Goal: Task Accomplishment & Management: Use online tool/utility

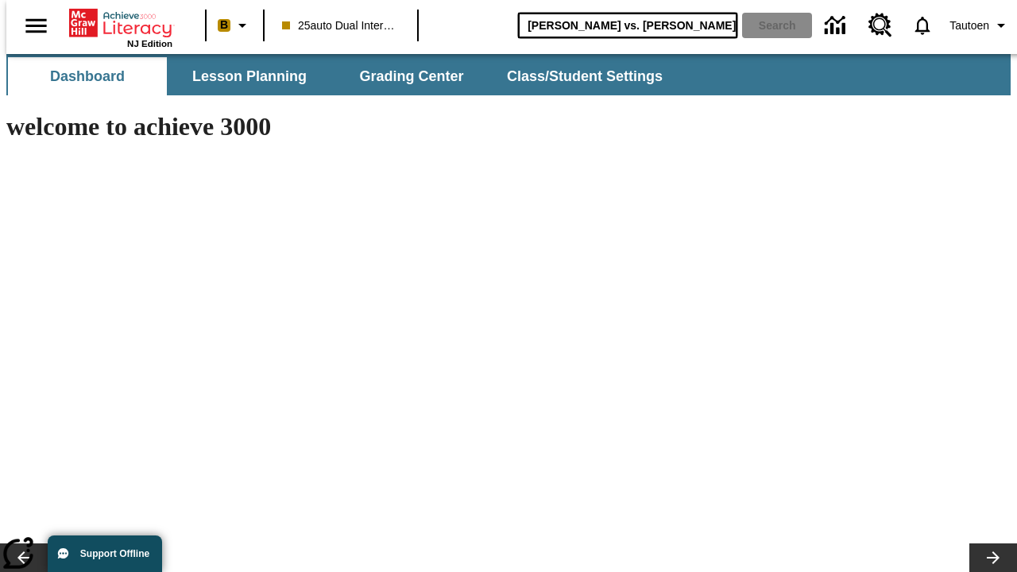
type input "[PERSON_NAME] vs. [PERSON_NAME]"
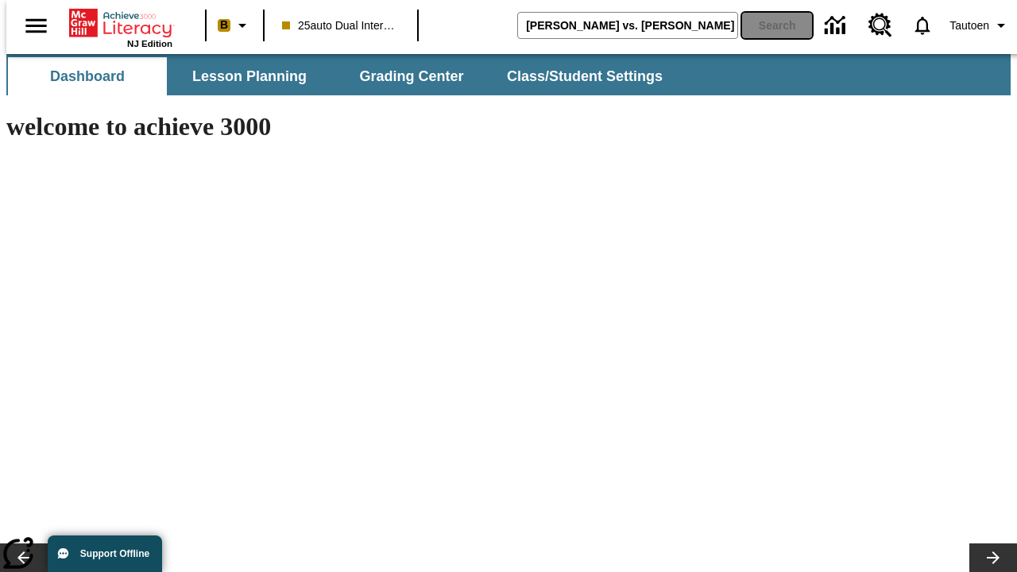
click at [767, 25] on button "Search" at bounding box center [777, 25] width 70 height 25
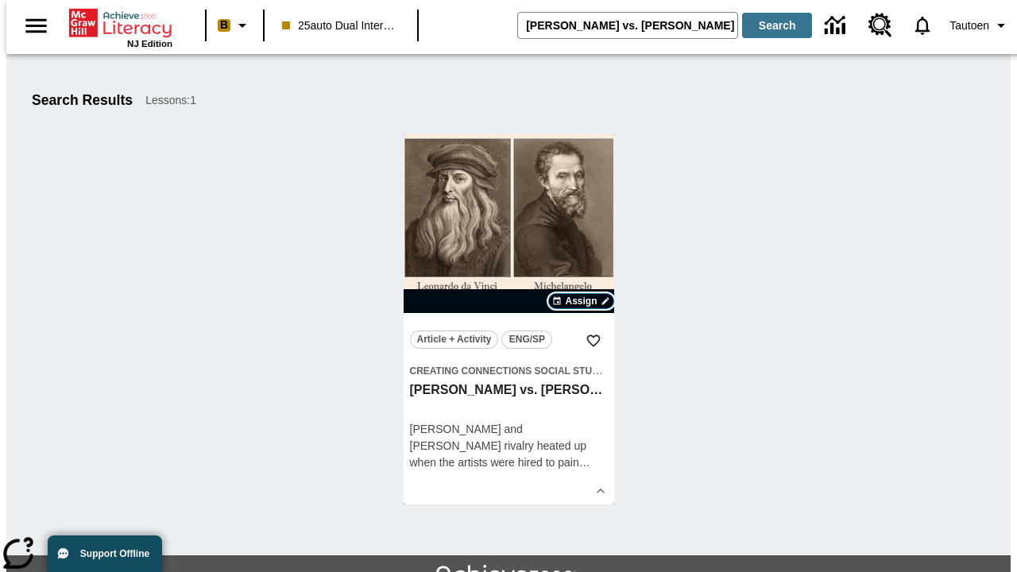
click at [582, 301] on span "Assign" at bounding box center [581, 301] width 32 height 14
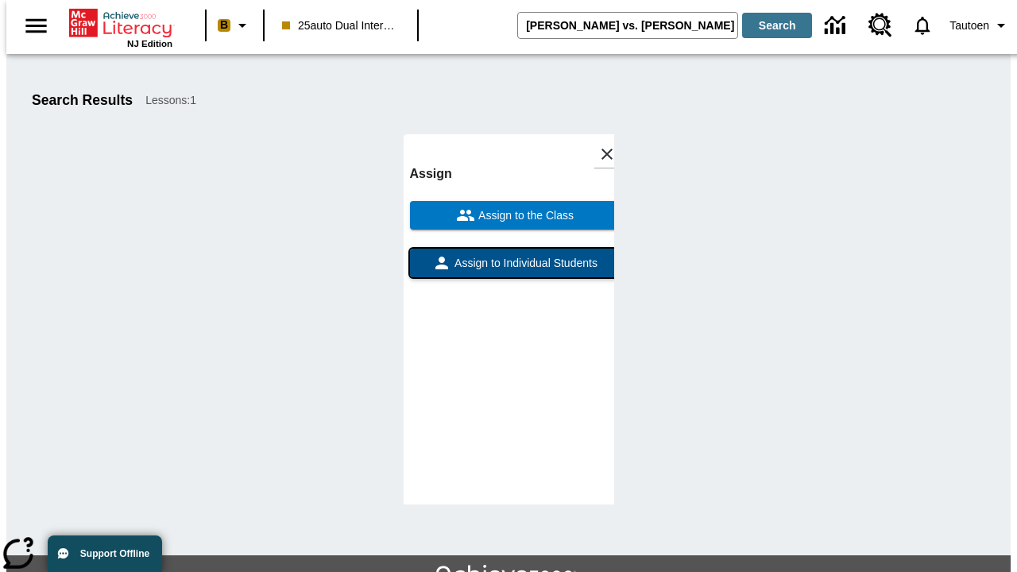
click at [509, 270] on span "Assign to Individual Students" at bounding box center [524, 263] width 146 height 17
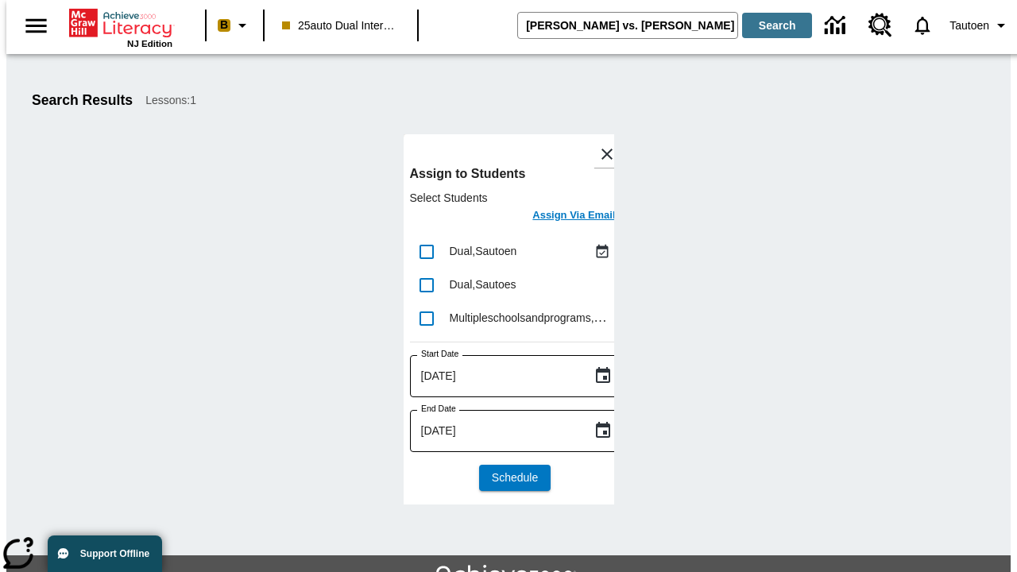
click at [426, 251] on input "lesson details" at bounding box center [426, 251] width 33 height 33
checkbox input "true"
click at [562, 217] on h6 "Assign Via Email" at bounding box center [573, 216] width 83 height 18
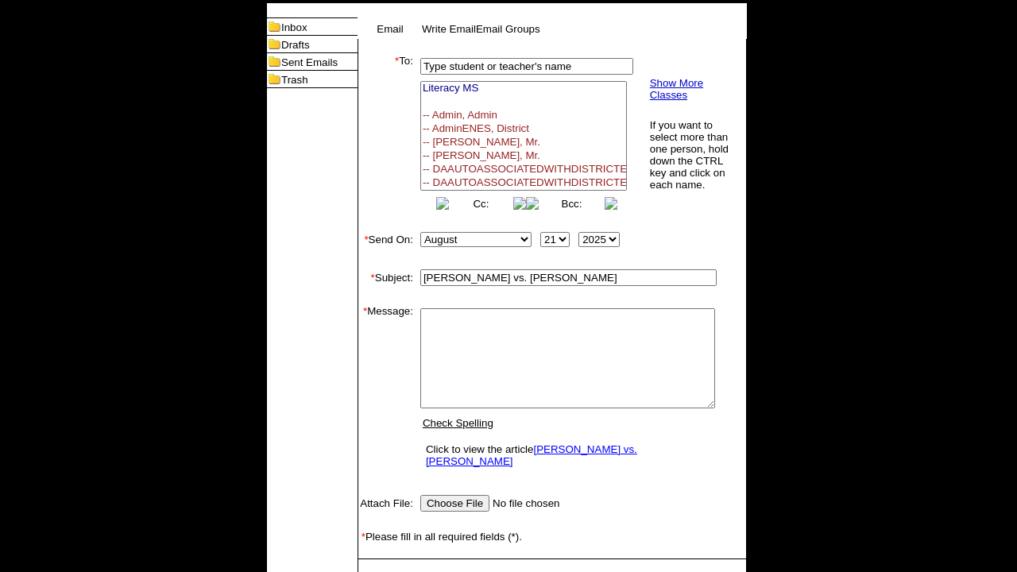
select select
